Goal: Transaction & Acquisition: Book appointment/travel/reservation

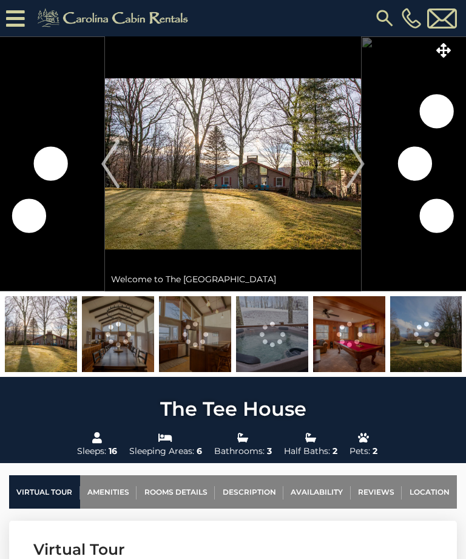
click at [364, 172] on img "Next" at bounding box center [355, 163] width 18 height 49
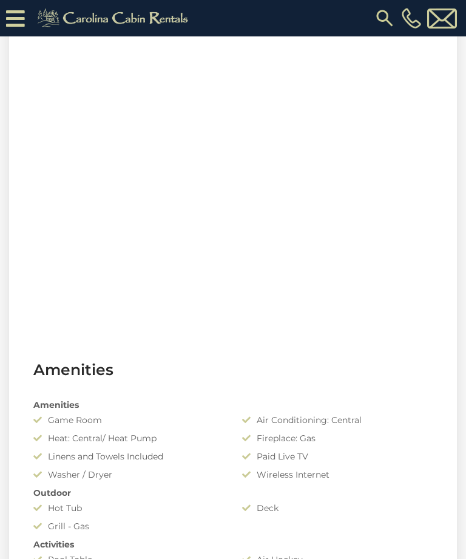
scroll to position [565, 0]
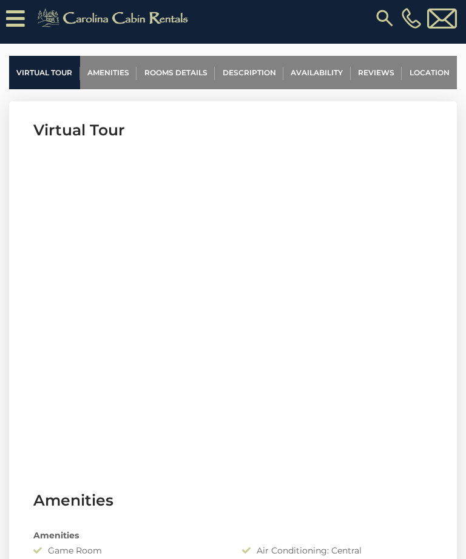
scroll to position [443, 0]
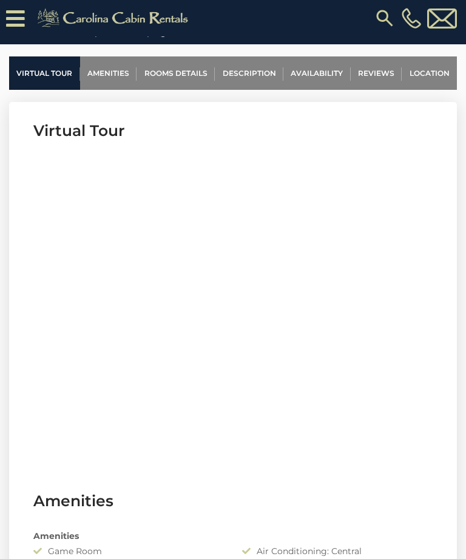
click at [431, 74] on link "Location" at bounding box center [428, 72] width 55 height 33
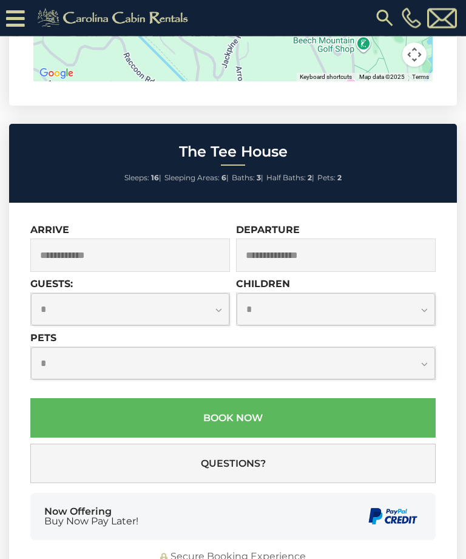
scroll to position [3720, 0]
click at [56, 238] on input "text" at bounding box center [130, 254] width 200 height 33
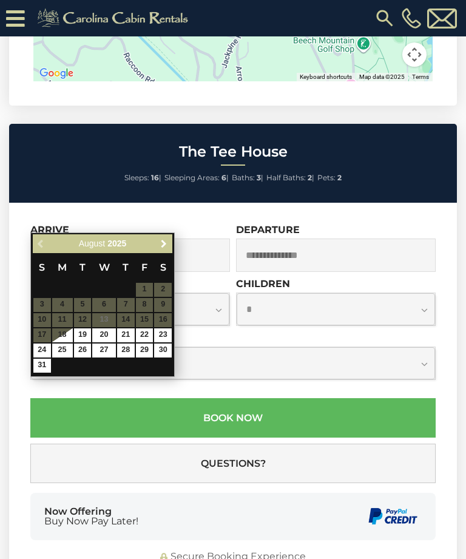
click at [161, 250] on link "Next" at bounding box center [163, 243] width 15 height 15
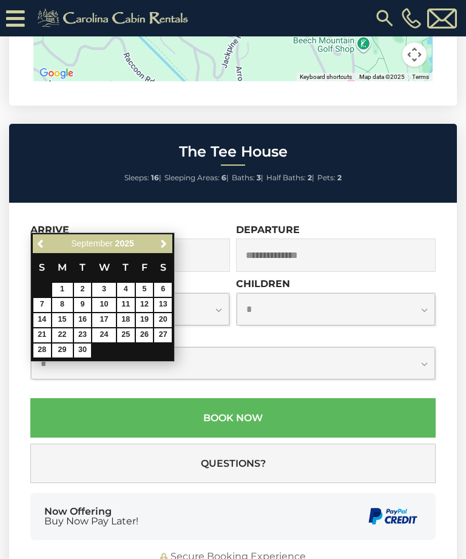
click at [153, 244] on div "Previous Next [DATE]" at bounding box center [102, 243] width 139 height 19
click at [156, 244] on link "Next" at bounding box center [163, 243] width 15 height 15
click at [164, 246] on span "Next" at bounding box center [164, 244] width 10 height 10
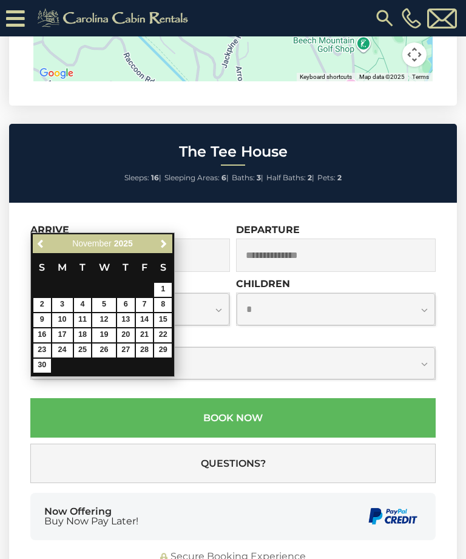
click at [163, 243] on span "Next" at bounding box center [164, 244] width 10 height 10
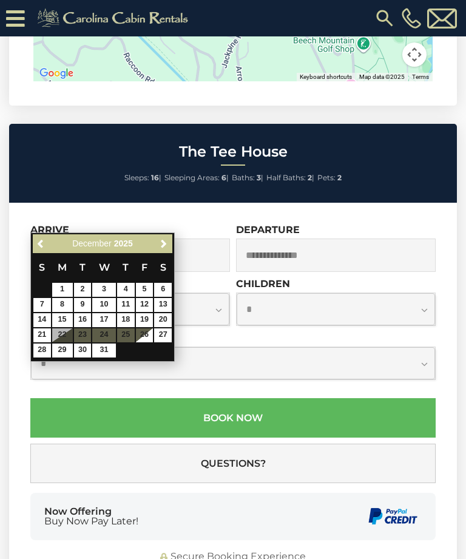
click at [163, 241] on span "Next" at bounding box center [164, 244] width 10 height 10
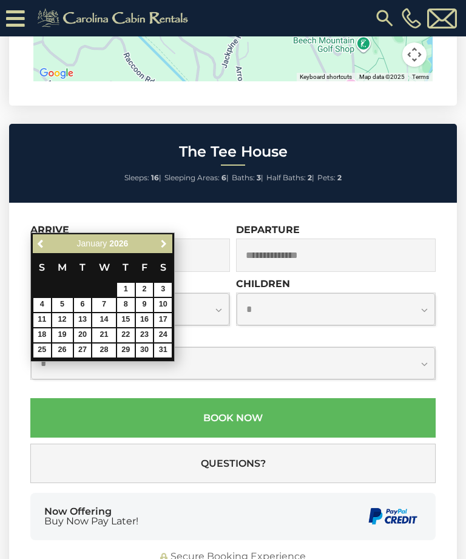
click at [164, 236] on link "Next" at bounding box center [163, 243] width 15 height 15
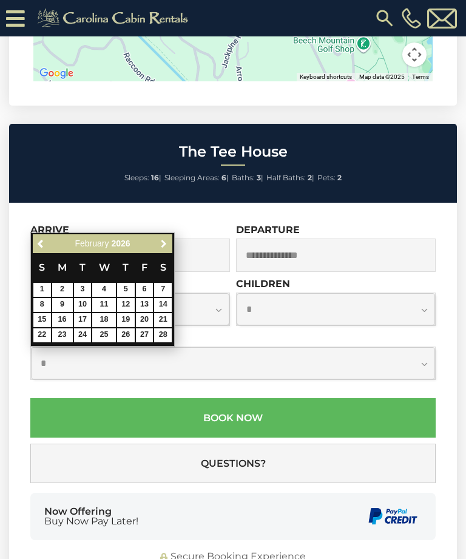
click at [164, 239] on span "Next" at bounding box center [164, 244] width 10 height 10
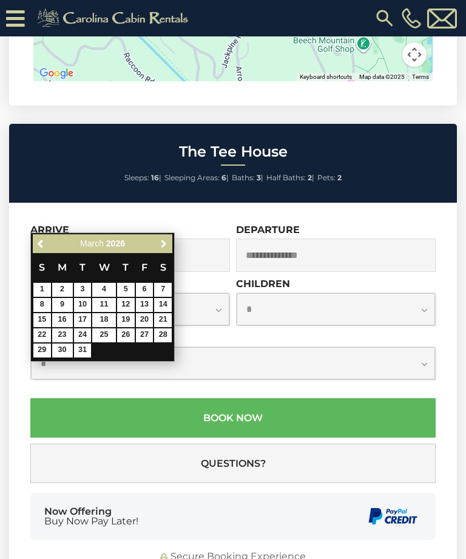
click at [163, 239] on span "Next" at bounding box center [164, 244] width 10 height 10
click at [163, 240] on span "Next" at bounding box center [164, 244] width 10 height 10
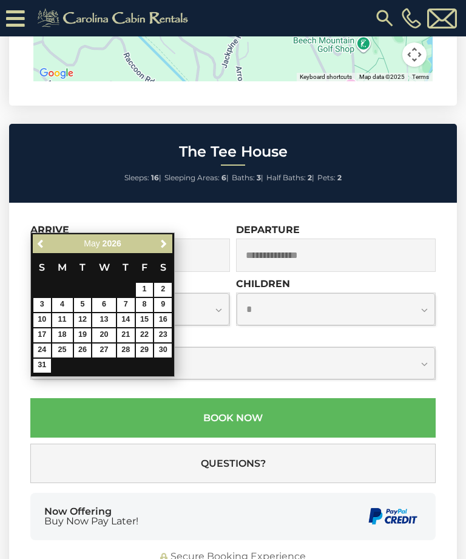
click at [163, 239] on span "Next" at bounding box center [164, 244] width 10 height 10
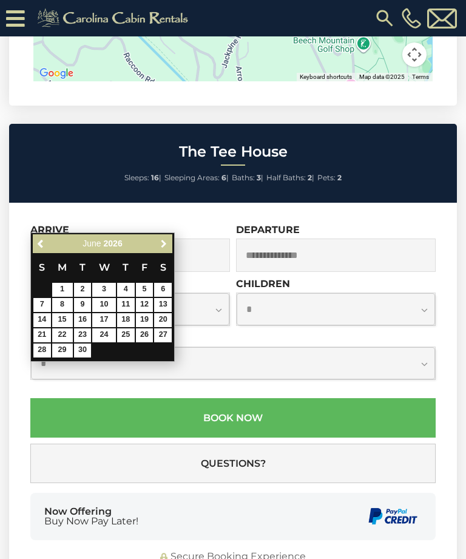
click at [163, 239] on span "Next" at bounding box center [164, 244] width 10 height 10
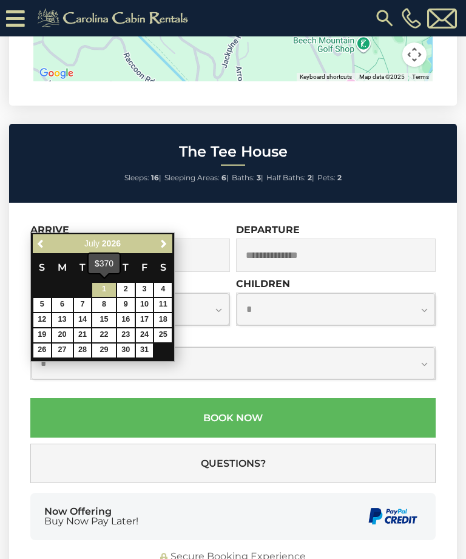
click at [98, 286] on link "1" at bounding box center [103, 290] width 23 height 14
type input "**********"
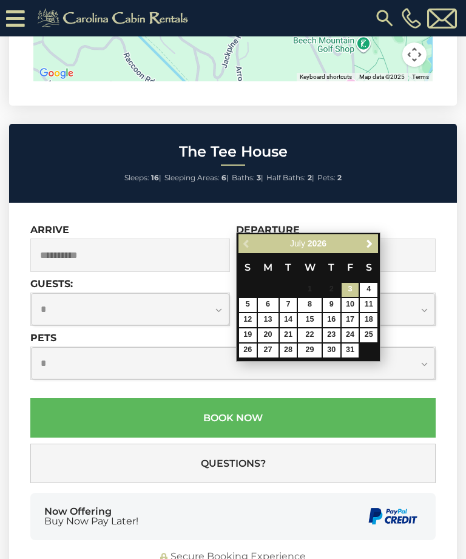
click at [372, 247] on span "Next" at bounding box center [369, 244] width 10 height 10
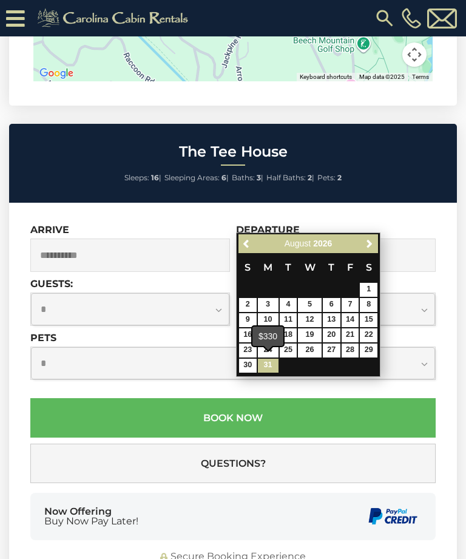
click at [275, 368] on link "31" at bounding box center [268, 365] width 21 height 14
type input "**********"
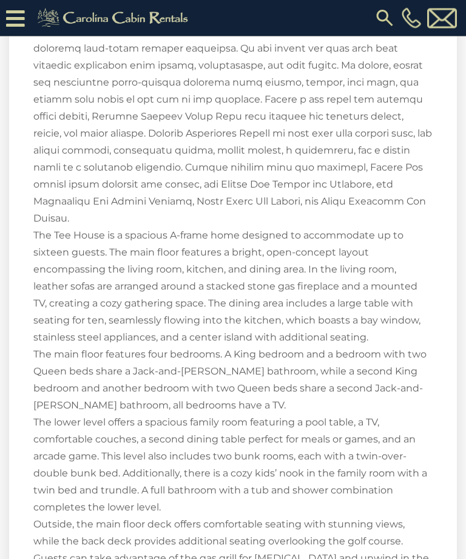
scroll to position [1939, 0]
